Goal: Communication & Community: Ask a question

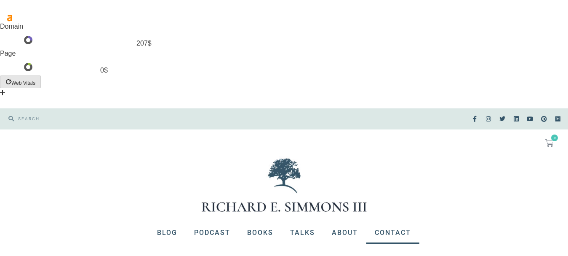
click at [391, 222] on link "Contact" at bounding box center [393, 233] width 53 height 22
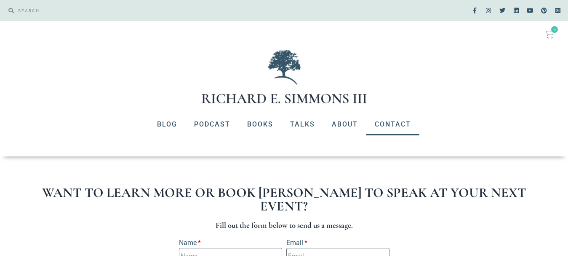
scroll to position [126, 0]
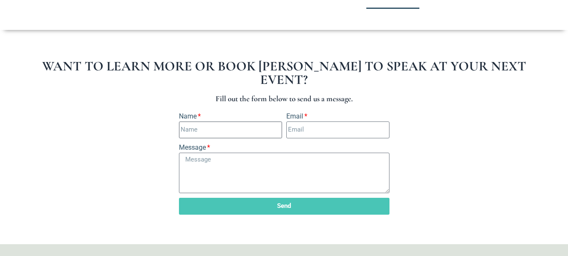
click at [228, 121] on input "Name" at bounding box center [230, 129] width 103 height 17
type input "[PERSON_NAME]"
click at [332, 120] on div "Email" at bounding box center [337, 124] width 107 height 27
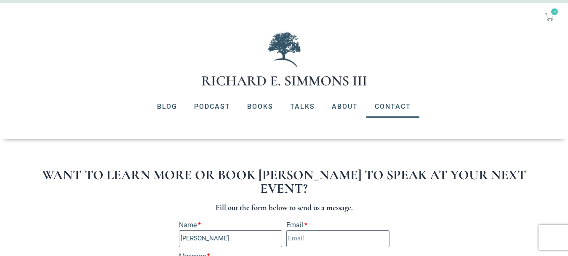
drag, startPoint x: 297, startPoint y: 133, endPoint x: 306, endPoint y: 146, distance: 16.0
click at [297, 230] on input "Email" at bounding box center [338, 238] width 103 height 17
type input "[EMAIL_ADDRESS][DOMAIN_NAME]"
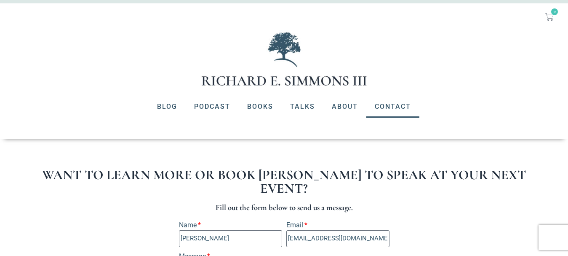
paste textarea "Hi Hope you are doing well. We are SEO agency, I’m reaching out [DATE] because …"
type textarea "Hi Hope you are doing well. We are SEO agency, I’m reaching out [DATE] because …"
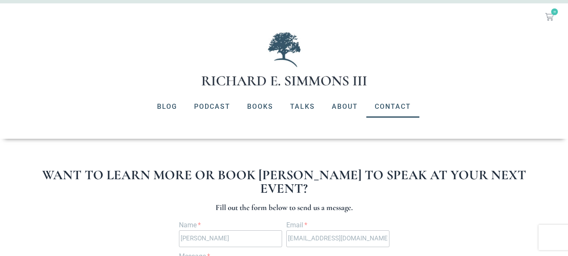
scroll to position [0, 0]
